Goal: Find contact information: Find contact information

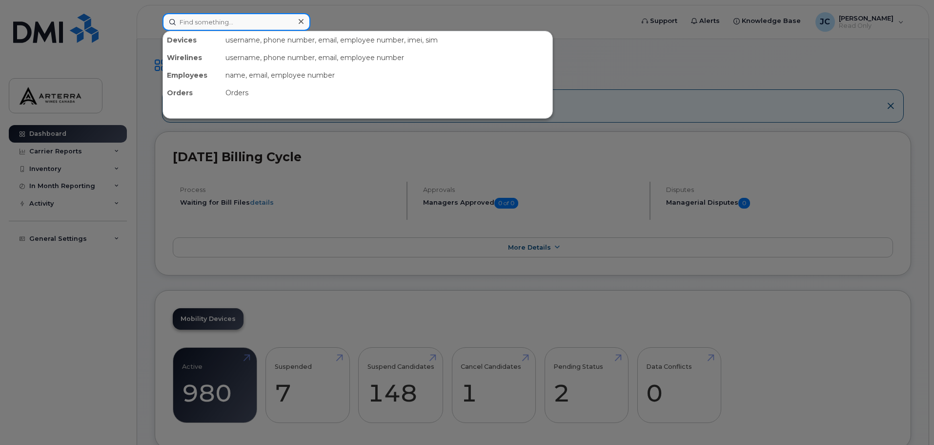
click at [258, 25] on input at bounding box center [237, 22] width 148 height 18
click at [258, 18] on input at bounding box center [237, 22] width 148 height 18
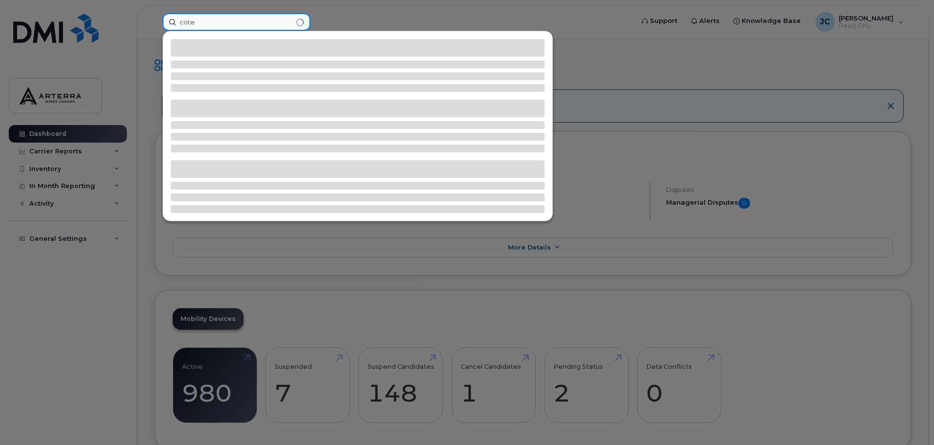
click at [247, 23] on input "cote" at bounding box center [237, 22] width 148 height 18
type input "c"
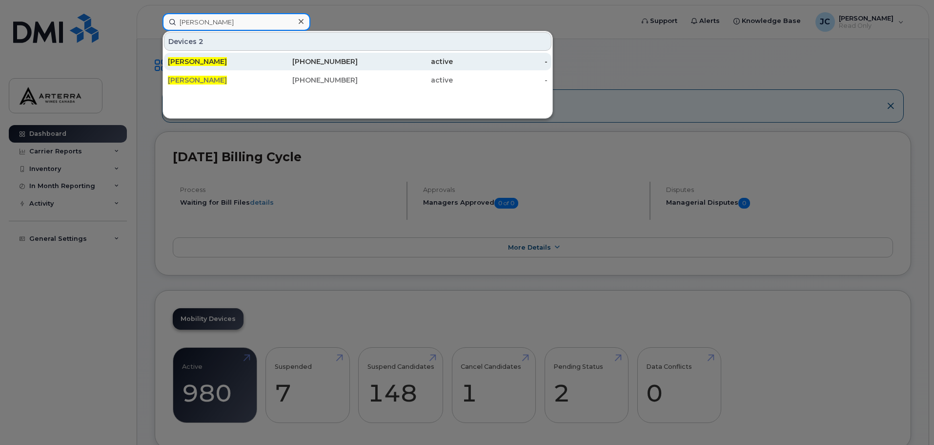
type input "[PERSON_NAME]"
click at [301, 65] on div "[PHONE_NUMBER]" at bounding box center [310, 62] width 95 height 10
